Goal: Entertainment & Leisure: Consume media (video, audio)

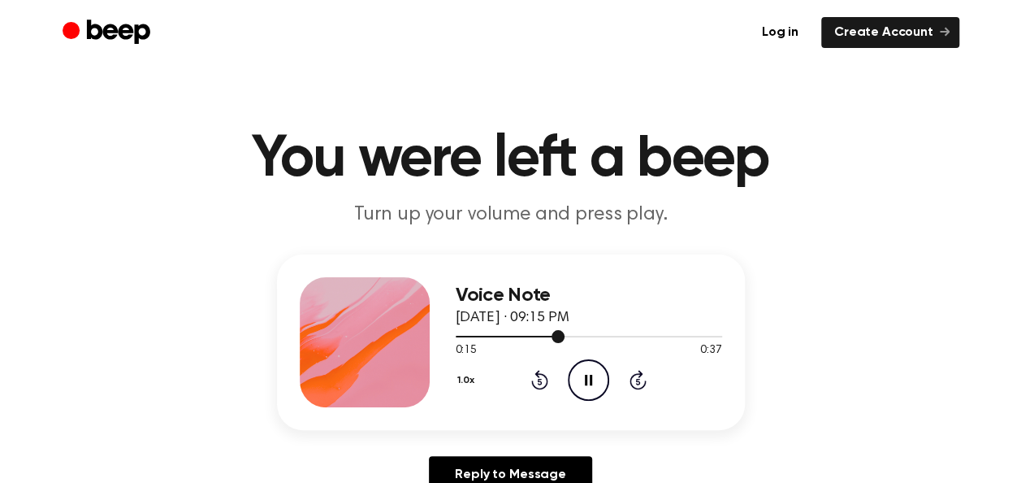
click at [507, 331] on div at bounding box center [589, 335] width 266 height 13
click at [533, 335] on div at bounding box center [511, 336] width 110 height 2
click at [569, 336] on div at bounding box center [589, 335] width 266 height 13
click at [565, 331] on div at bounding box center [589, 335] width 266 height 13
click at [512, 340] on div at bounding box center [589, 335] width 266 height 13
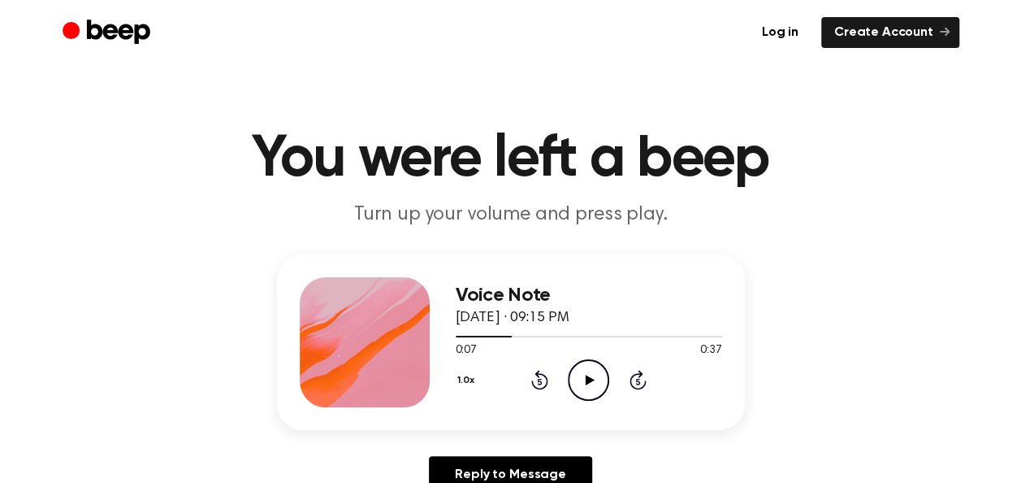
click at [584, 377] on icon "Play Audio" at bounding box center [588, 379] width 41 height 41
click at [525, 335] on div at bounding box center [507, 336] width 102 height 2
click at [458, 330] on div at bounding box center [589, 335] width 266 height 13
click at [671, 334] on div at bounding box center [589, 335] width 266 height 13
click at [603, 370] on icon "Play Audio" at bounding box center [588, 379] width 41 height 41
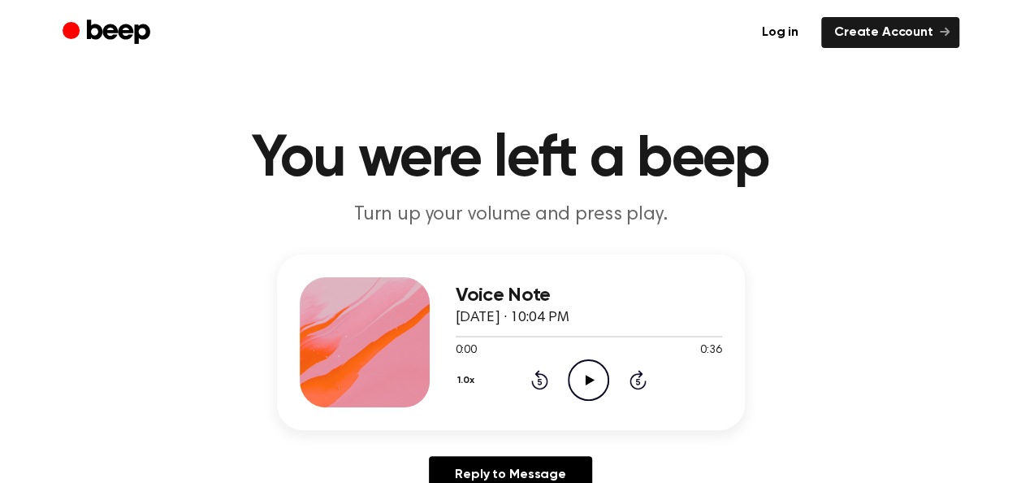
click at [593, 377] on icon "Play Audio" at bounding box center [588, 379] width 41 height 41
click at [470, 336] on div at bounding box center [589, 335] width 266 height 13
click at [615, 372] on div "1.0x Rewind 5 seconds Pause Audio Skip 5 seconds" at bounding box center [589, 379] width 266 height 41
click at [591, 374] on icon at bounding box center [588, 379] width 7 height 11
click at [575, 372] on icon "Play Audio" at bounding box center [588, 379] width 41 height 41
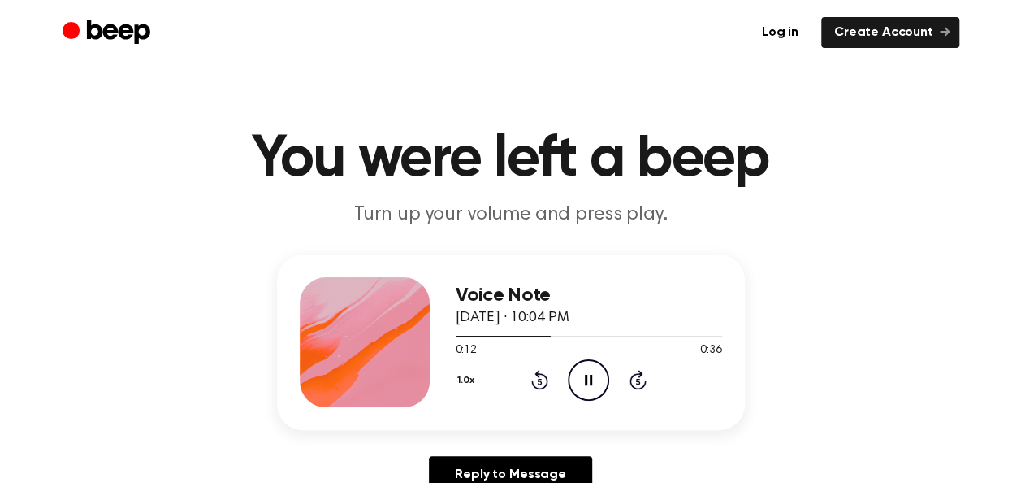
click at [595, 363] on icon "Pause Audio" at bounding box center [588, 379] width 41 height 41
click at [595, 382] on icon "Play Audio" at bounding box center [588, 379] width 41 height 41
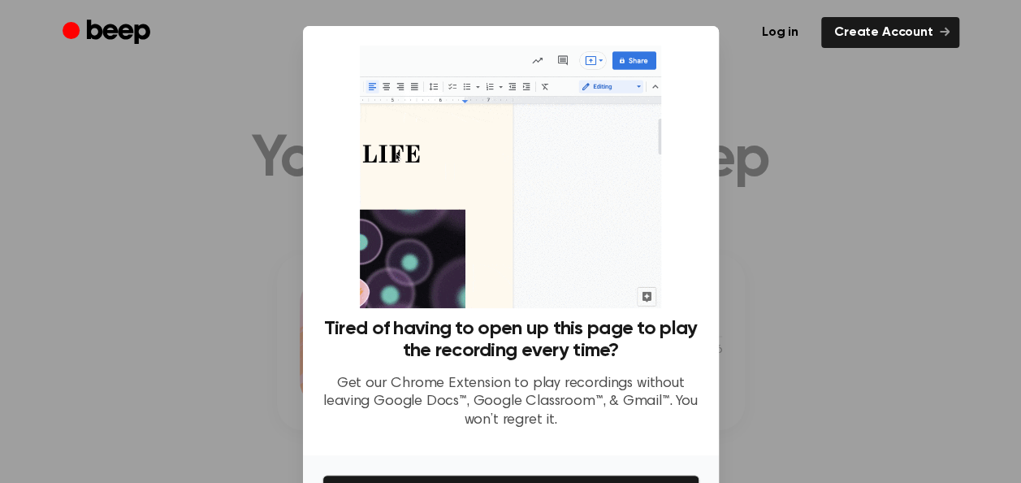
scroll to position [103, 0]
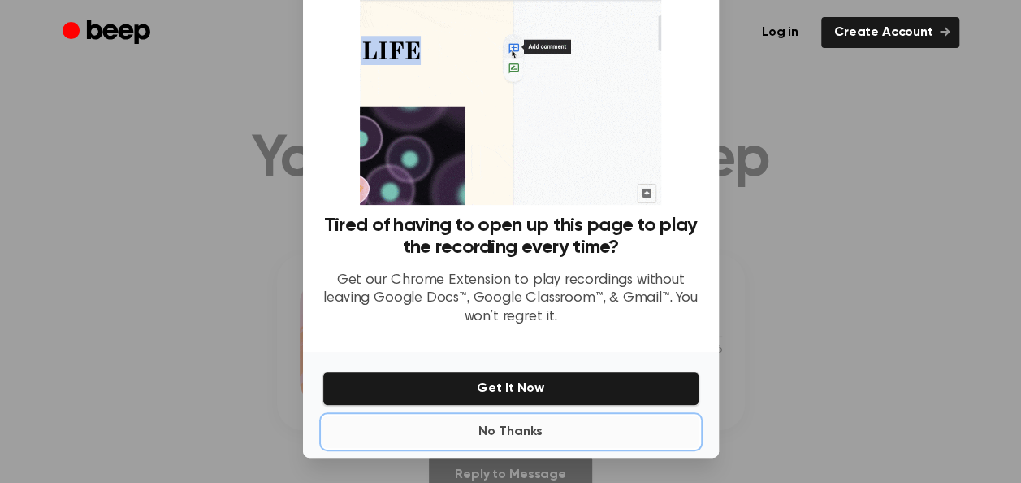
click at [525, 429] on button "No Thanks" at bounding box center [510, 431] width 377 height 32
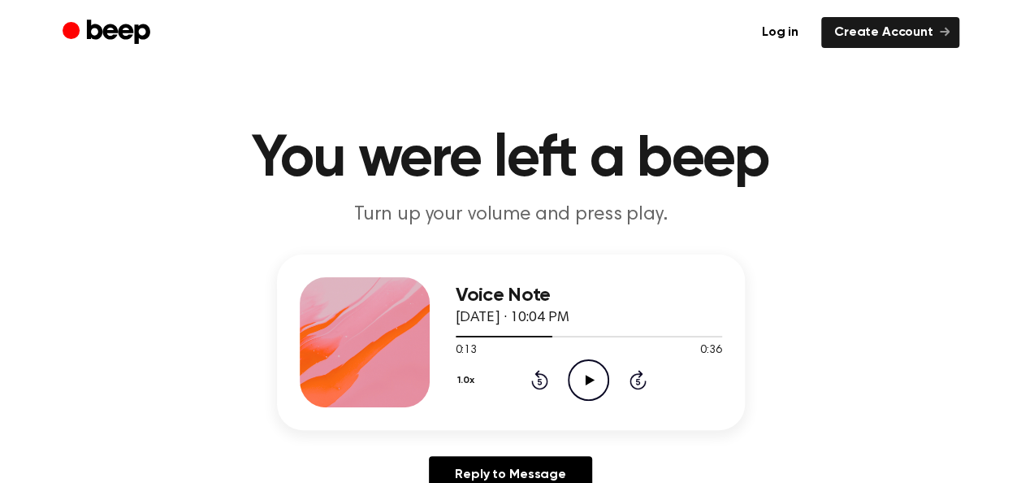
click at [569, 377] on circle at bounding box center [589, 380] width 40 height 40
click at [540, 331] on div at bounding box center [589, 335] width 266 height 13
click at [535, 337] on div at bounding box center [589, 335] width 266 height 13
click at [583, 374] on icon "Pause Audio" at bounding box center [588, 379] width 41 height 41
click at [586, 377] on icon at bounding box center [590, 379] width 9 height 11
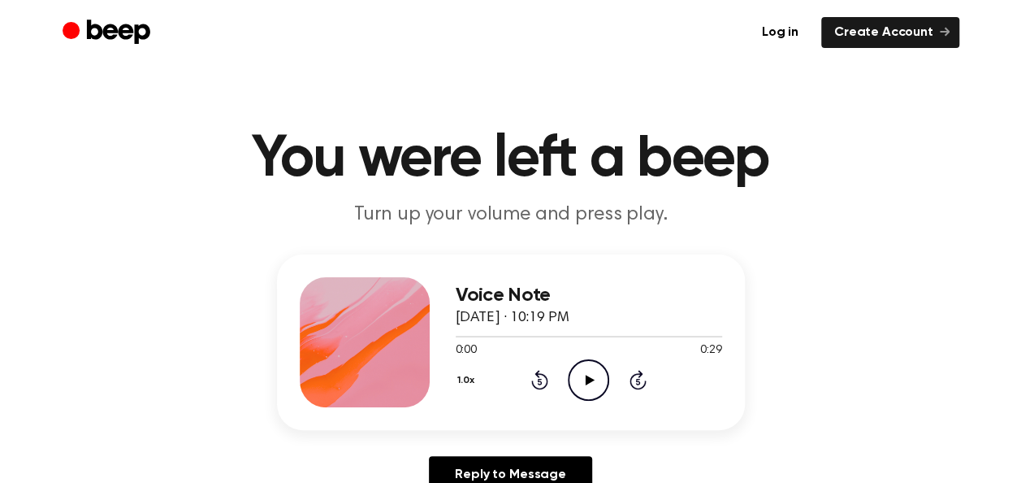
click at [582, 359] on icon "Play Audio" at bounding box center [588, 379] width 41 height 41
drag, startPoint x: 518, startPoint y: 333, endPoint x: 413, endPoint y: 338, distance: 105.7
click at [413, 338] on div "Voice Note [DATE] · 10:19 PM 0:08 0:29 Your browser does not support the [objec…" at bounding box center [511, 341] width 468 height 175
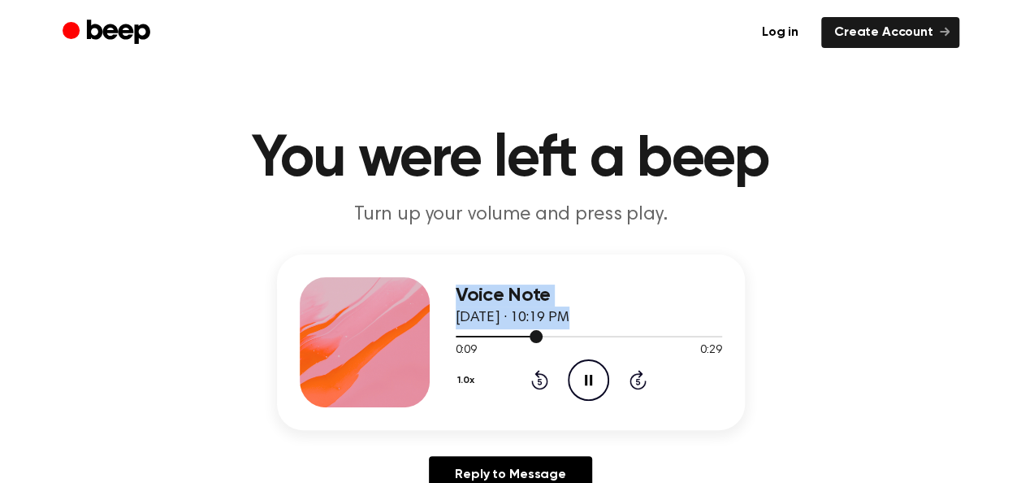
drag, startPoint x: 413, startPoint y: 338, endPoint x: 492, endPoint y: 336, distance: 79.6
click at [492, 336] on div at bounding box center [589, 335] width 266 height 13
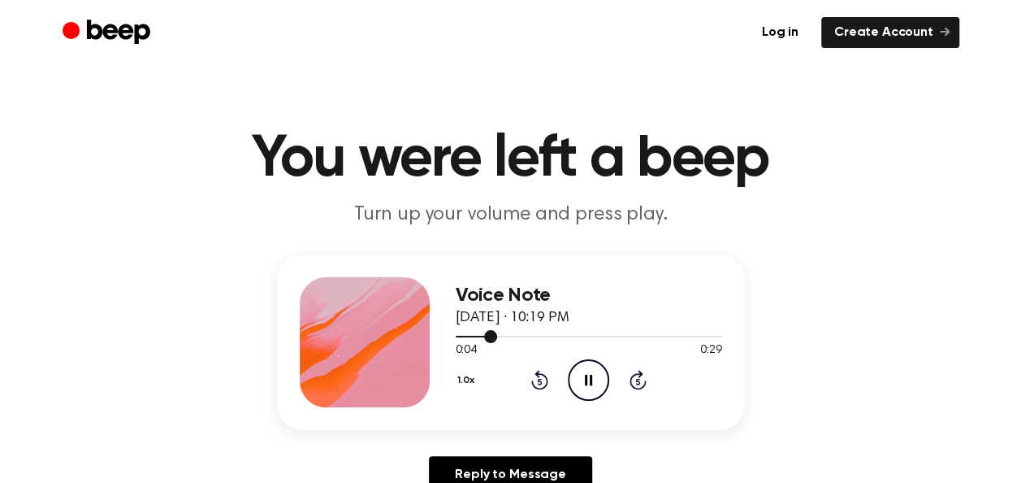
click at [465, 335] on div at bounding box center [476, 336] width 41 height 2
click at [586, 382] on icon at bounding box center [588, 379] width 7 height 11
click at [570, 395] on icon "Play Audio" at bounding box center [588, 379] width 41 height 41
click at [531, 335] on div at bounding box center [511, 336] width 110 height 2
click at [510, 338] on div at bounding box center [589, 335] width 266 height 13
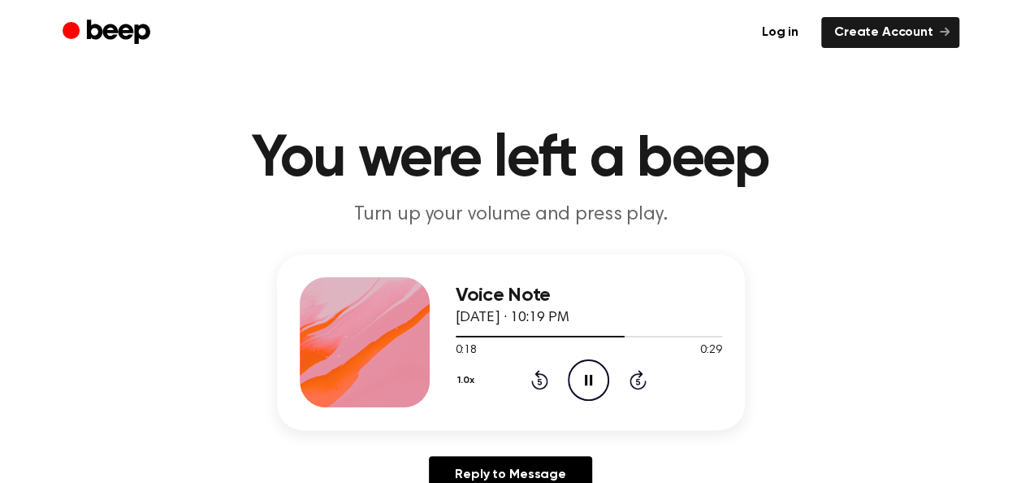
click at [602, 387] on icon "Pause Audio" at bounding box center [588, 379] width 41 height 41
